Goal: Task Accomplishment & Management: Use online tool/utility

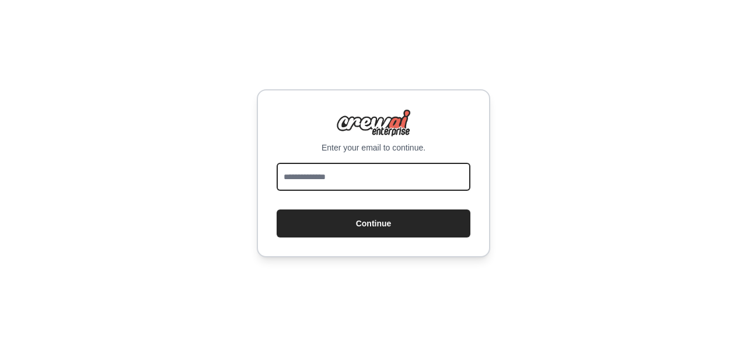
click at [347, 176] on input "email" at bounding box center [374, 177] width 194 height 28
type input "**********"
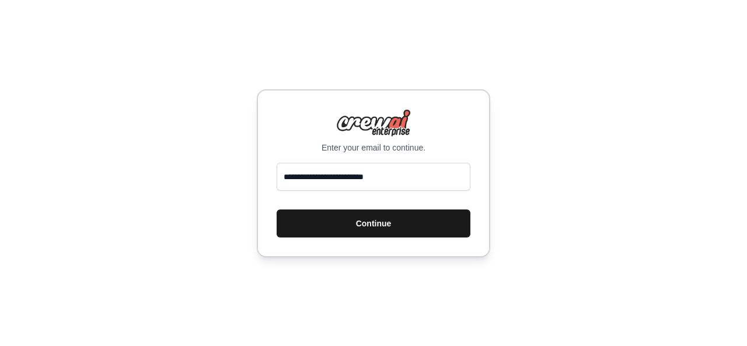
click at [330, 220] on button "Continue" at bounding box center [374, 224] width 194 height 28
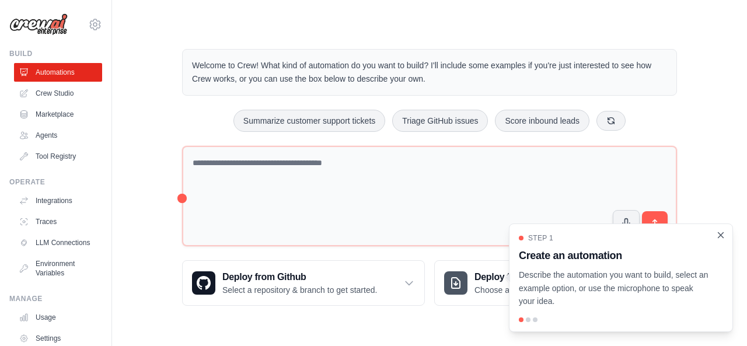
click at [724, 235] on icon "Close walkthrough" at bounding box center [721, 235] width 11 height 11
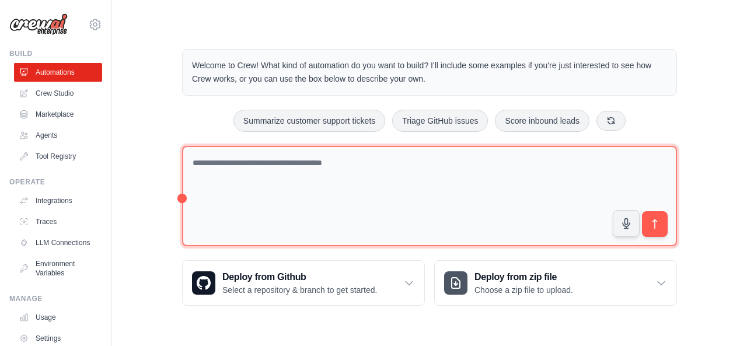
click at [280, 165] on textarea at bounding box center [429, 196] width 495 height 101
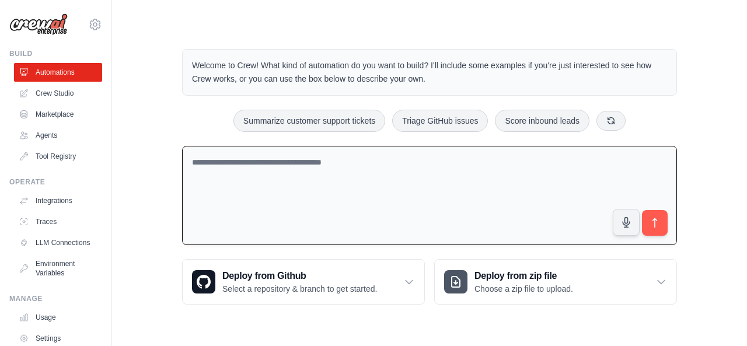
click at [280, 163] on textarea at bounding box center [429, 196] width 495 height 100
type textarea "**********"
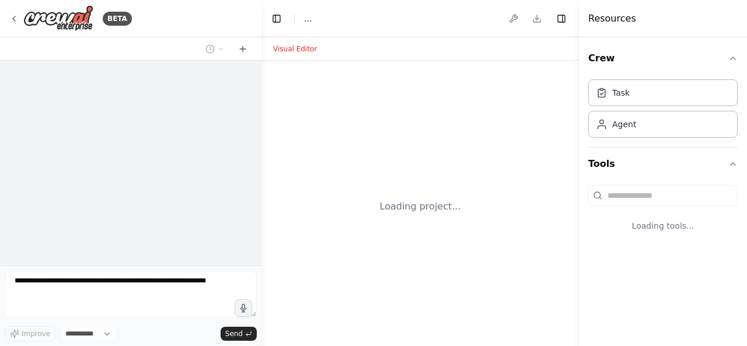
select select "****"
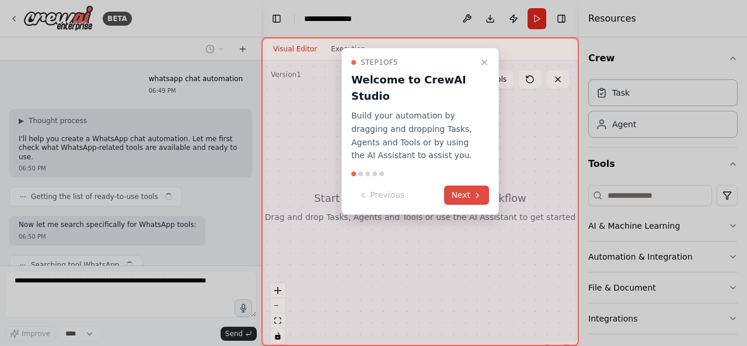
scroll to position [37, 0]
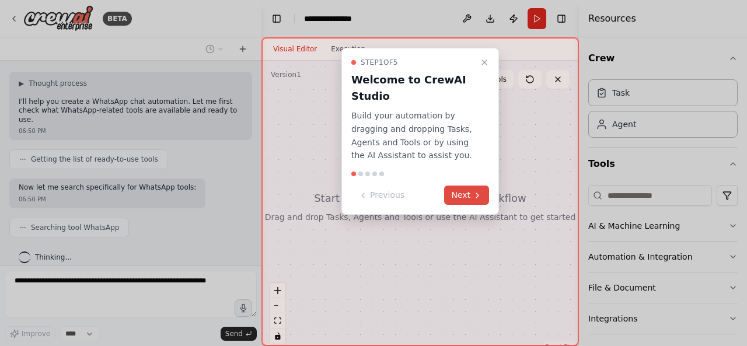
click at [468, 194] on button "Next" at bounding box center [466, 195] width 45 height 19
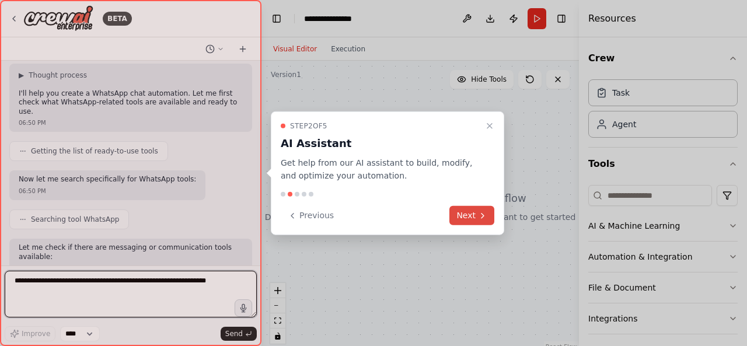
scroll to position [55, 0]
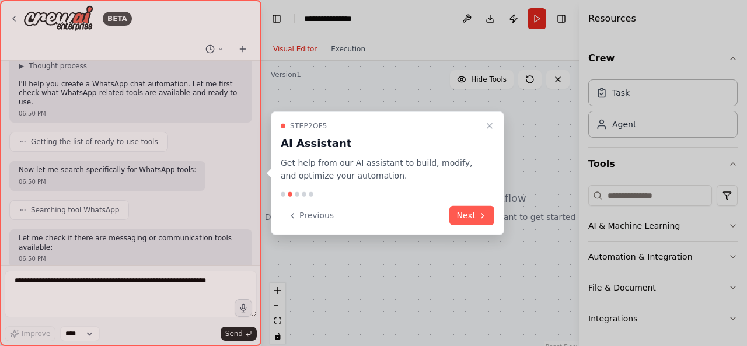
click at [470, 212] on button "Next" at bounding box center [471, 215] width 45 height 19
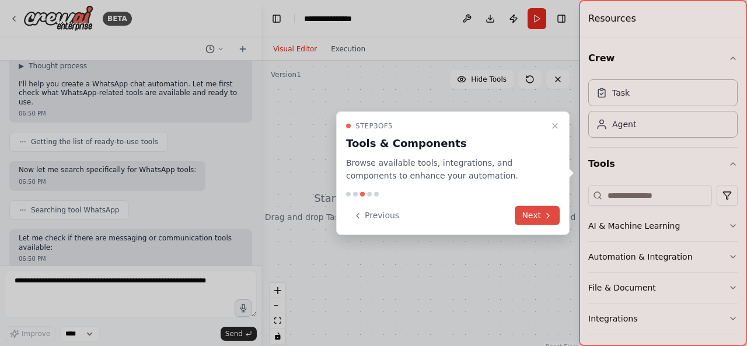
click at [546, 218] on icon at bounding box center [547, 215] width 9 height 9
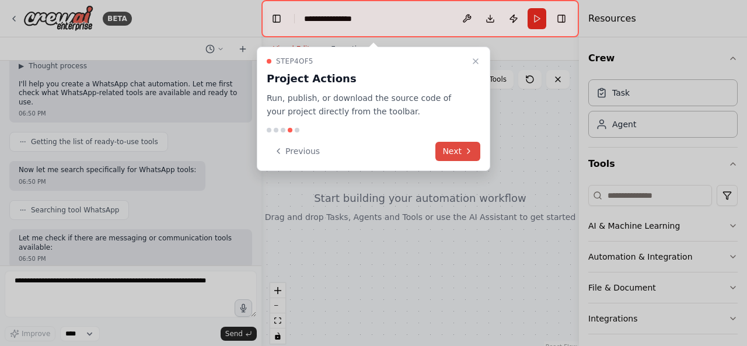
click at [477, 148] on button "Next" at bounding box center [457, 151] width 45 height 19
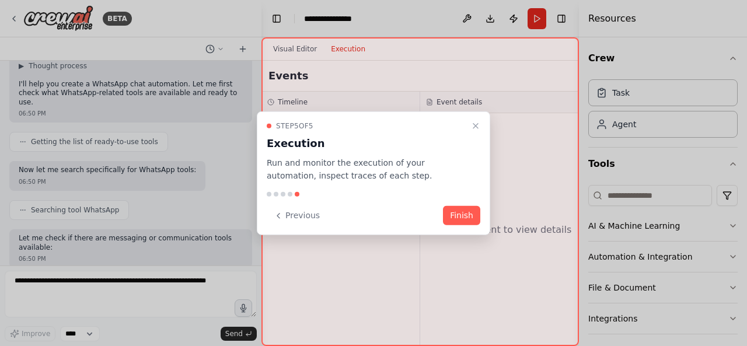
click at [469, 204] on div "Step 5 of 5 Execution Run and monitor the execution of your automation, inspect…" at bounding box center [373, 173] width 233 height 124
click at [464, 217] on button "Finish" at bounding box center [461, 215] width 37 height 19
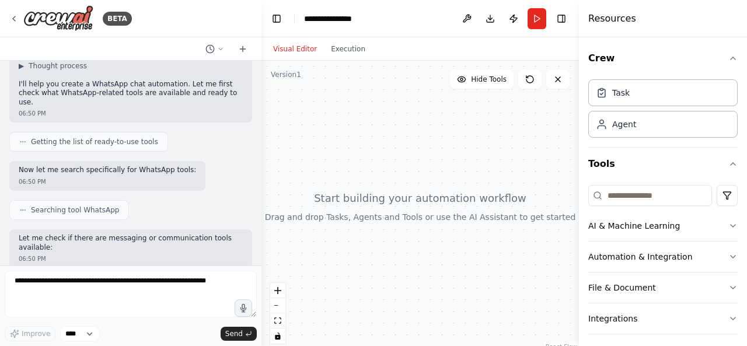
click at [350, 200] on div at bounding box center [421, 207] width 318 height 292
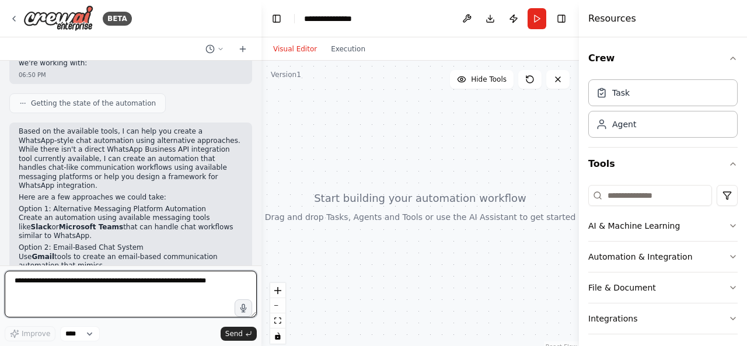
scroll to position [355, 0]
